Goal: Task Accomplishment & Management: Use online tool/utility

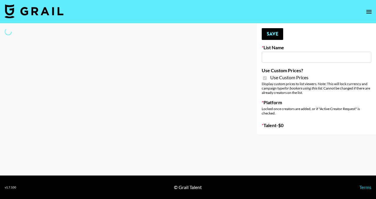
type input "Dime Beauty"
checkbox input "true"
select select "Brand"
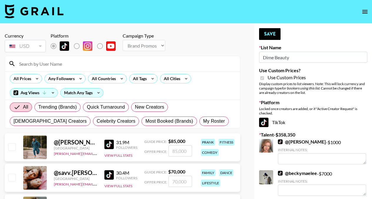
click at [83, 69] on div at bounding box center [122, 63] width 235 height 15
click at [91, 64] on input at bounding box center [126, 63] width 221 height 9
type input "juliagra"
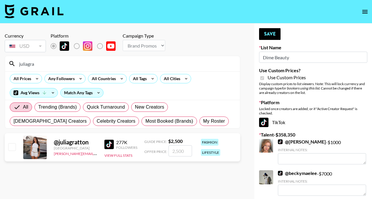
click at [11, 148] on input "checkbox" at bounding box center [11, 147] width 7 height 7
checkbox input "true"
type input "2500"
click at [174, 66] on input "juliagra" at bounding box center [126, 63] width 221 height 9
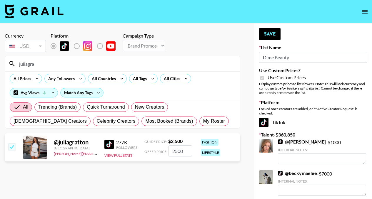
click at [174, 66] on input "juliagra" at bounding box center [126, 63] width 221 height 9
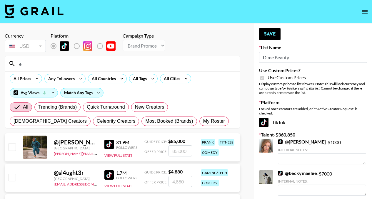
type input "e"
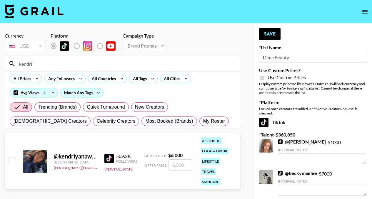
type input "kendri"
click at [10, 162] on input "checkbox" at bounding box center [11, 161] width 7 height 7
checkbox input "true"
type input "6000"
click at [82, 64] on input "kendri" at bounding box center [126, 63] width 221 height 9
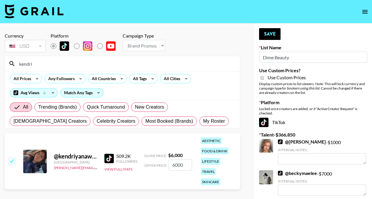
click at [82, 64] on input "kendri" at bounding box center [126, 63] width 221 height 9
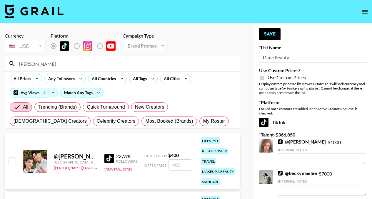
type input "rebeccasue"
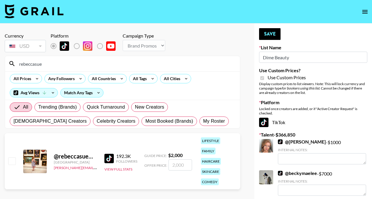
click at [10, 159] on input "checkbox" at bounding box center [11, 161] width 7 height 7
checkbox input "true"
type input "2000"
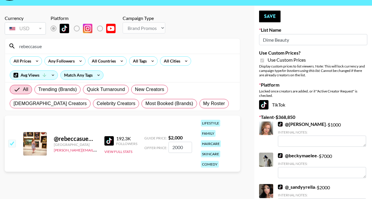
scroll to position [26, 0]
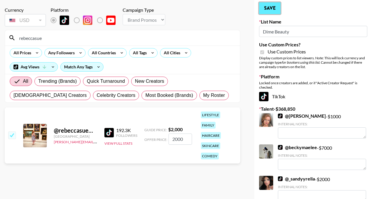
click at [270, 10] on button "Save" at bounding box center [269, 8] width 21 height 12
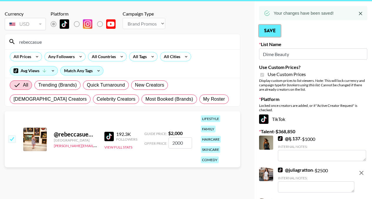
scroll to position [0, 0]
